Goal: Navigation & Orientation: Find specific page/section

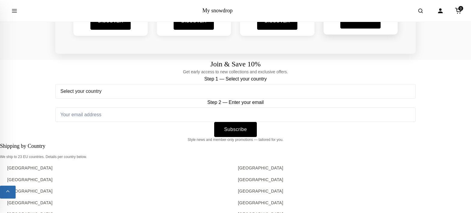
scroll to position [921, 0]
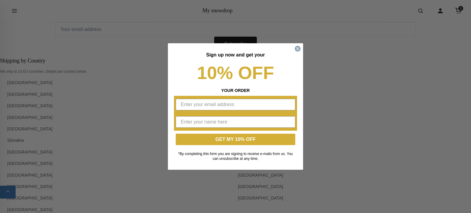
click at [297, 50] on circle "Close dialog" at bounding box center [298, 49] width 6 height 6
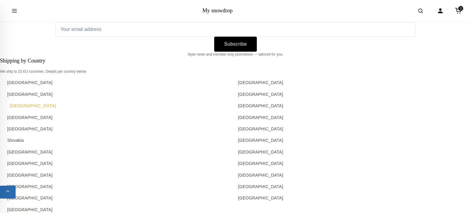
click at [21, 102] on link "[GEOGRAPHIC_DATA]" at bounding box center [120, 105] width 226 height 7
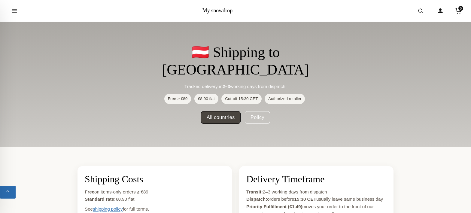
scroll to position [22, 0]
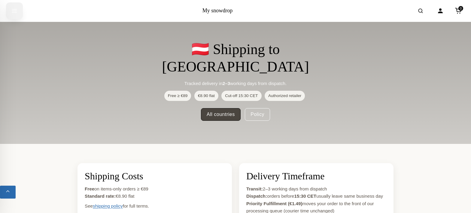
click at [15, 13] on icon "Open menu" at bounding box center [14, 10] width 6 height 11
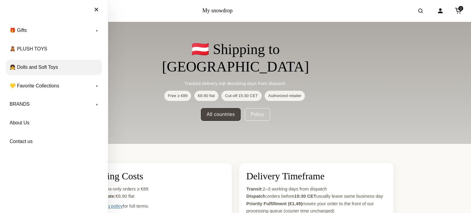
click at [59, 65] on link "👧 Dolls and Soft Toys" at bounding box center [54, 67] width 96 height 15
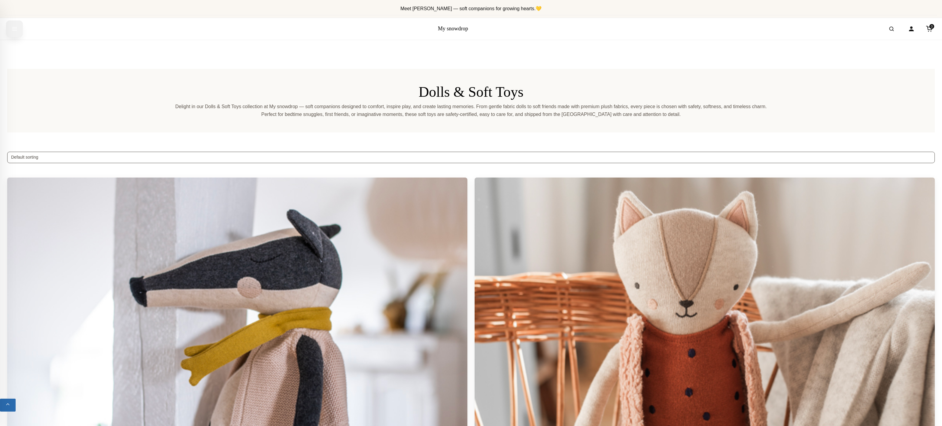
click at [10, 31] on button "Open menu" at bounding box center [14, 28] width 17 height 17
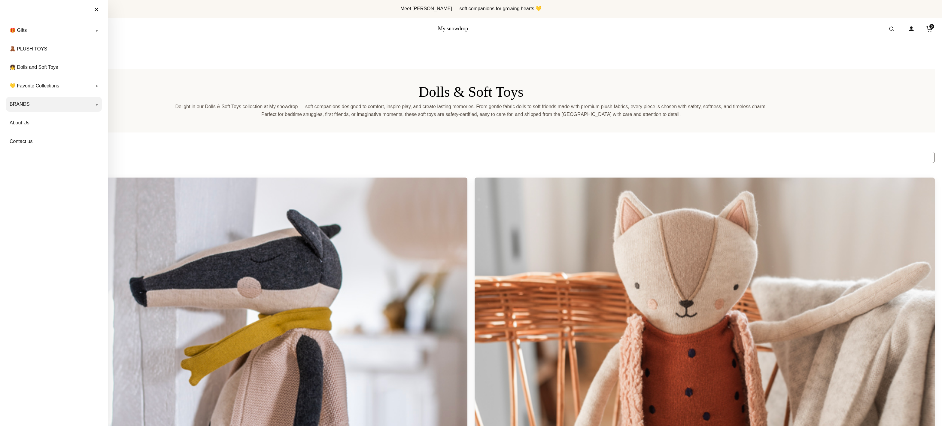
click at [73, 108] on link "BRANDS" at bounding box center [54, 104] width 96 height 15
click at [19, 137] on link "Maileg" at bounding box center [58, 132] width 88 height 12
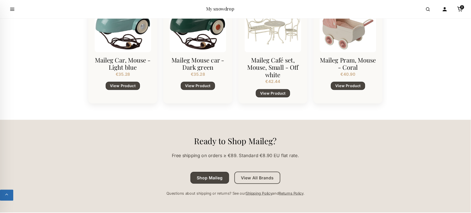
scroll to position [671, 0]
